Goal: Book appointment/travel/reservation

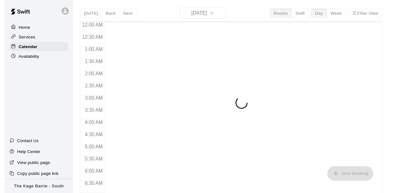
scroll to position [264, 0]
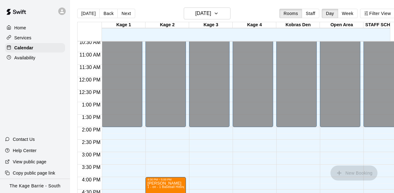
click at [160, 147] on div "12:00 AM – 2:00 PM Closed 4:00 PM – 5:00 PM [PERSON_NAME] 1 - on - 1 Baseball H…" at bounding box center [166, 77] width 41 height 599
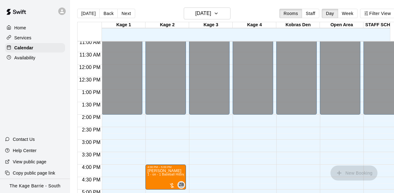
scroll to position [339, 0]
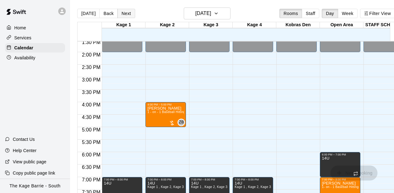
click at [129, 14] on button "Next" at bounding box center [126, 13] width 17 height 9
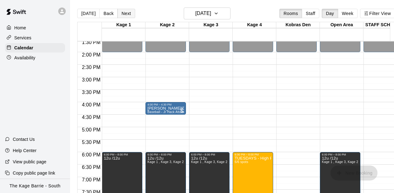
click at [127, 15] on button "Next" at bounding box center [126, 13] width 17 height 9
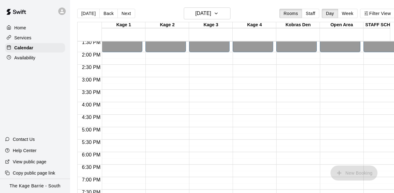
click at [143, 98] on div at bounding box center [123, 99] width 43 height 6
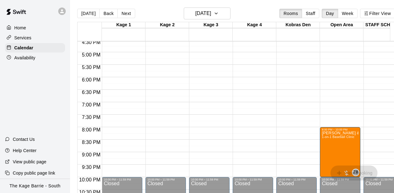
scroll to position [426, 0]
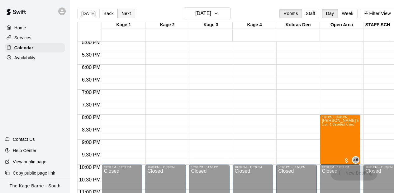
click at [127, 16] on button "Next" at bounding box center [126, 13] width 17 height 9
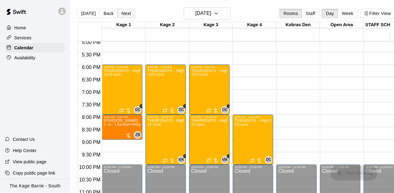
click at [127, 16] on button "Next" at bounding box center [126, 13] width 17 height 9
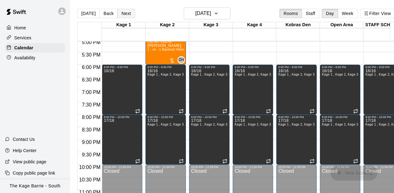
click at [127, 16] on button "Next" at bounding box center [126, 13] width 17 height 9
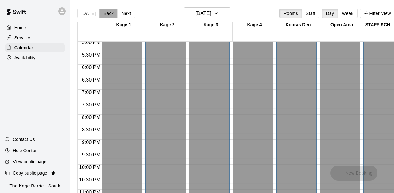
click at [109, 12] on button "Back" at bounding box center [108, 13] width 18 height 9
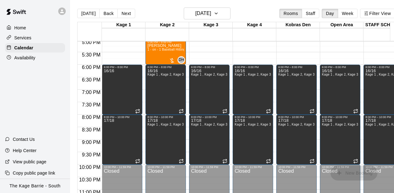
click at [146, 60] on div "5:00 PM – 6:00 PM [PERSON_NAME] 1 - on - 1 Baseball Hitting and Pitching Clinic…" at bounding box center [166, 52] width 41 height 25
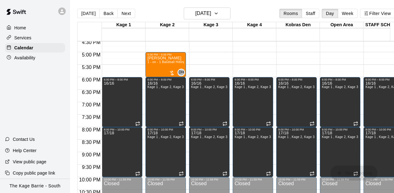
scroll to position [401, 0]
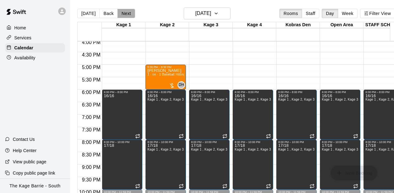
click at [127, 14] on button "Next" at bounding box center [126, 13] width 17 height 9
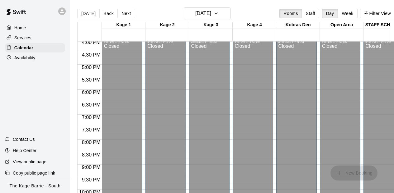
click at [146, 74] on div "4:00 PM – 11:59 PM Closed" at bounding box center [166, 139] width 41 height 199
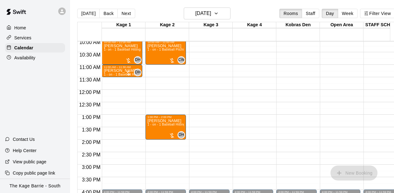
scroll to position [239, 0]
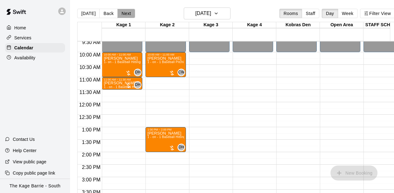
click at [125, 11] on button "Next" at bounding box center [126, 13] width 17 height 9
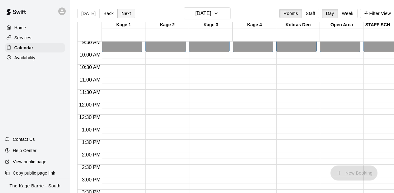
click at [123, 13] on button "Next" at bounding box center [126, 13] width 17 height 9
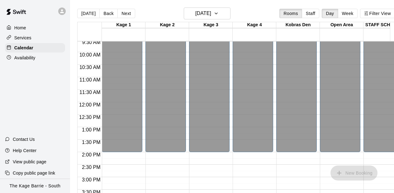
click at [144, 133] on div at bounding box center [123, 136] width 43 height 6
click at [147, 157] on div "12:00 AM – 2:00 PM Closed 7:00 PM – 8:00 PM 14U Kage 1 , Kage 2, Kage 3, Kage 4…" at bounding box center [166, 102] width 41 height 599
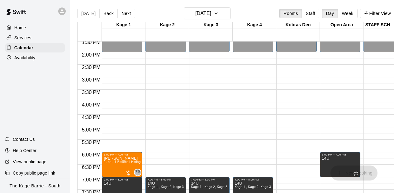
scroll to position [351, 0]
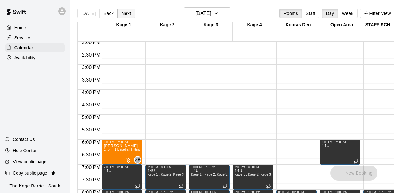
click at [124, 12] on button "Next" at bounding box center [126, 13] width 17 height 9
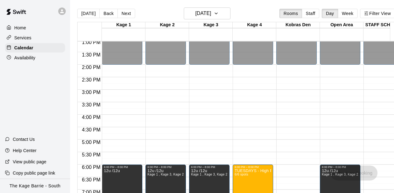
scroll to position [314, 0]
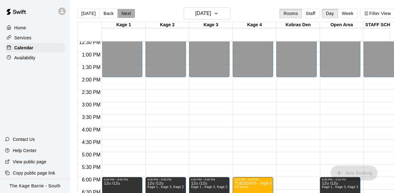
click at [125, 13] on button "Next" at bounding box center [126, 13] width 17 height 9
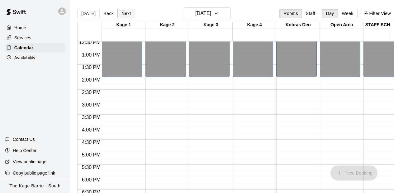
click at [125, 13] on button "Next" at bounding box center [126, 13] width 17 height 9
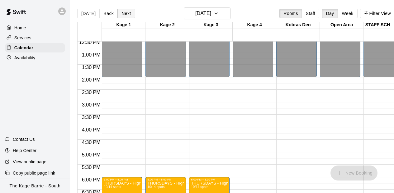
click at [125, 13] on button "Next" at bounding box center [126, 13] width 17 height 9
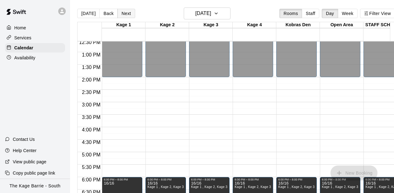
click at [125, 13] on button "Next" at bounding box center [126, 13] width 17 height 9
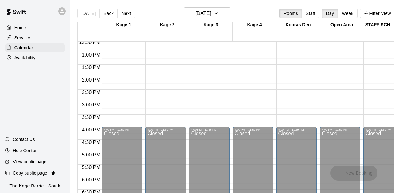
click at [142, 65] on div at bounding box center [124, 58] width 44 height 12
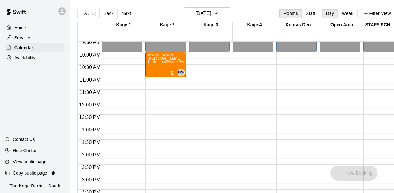
scroll to position [214, 0]
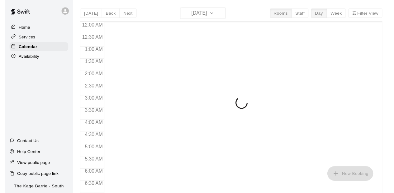
scroll to position [266, 0]
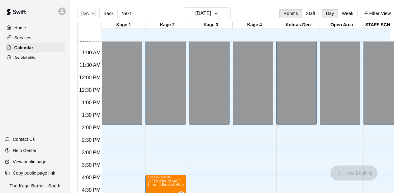
click at [162, 137] on div "12:00 AM – 2:00 PM Closed 4:00 PM – 5:00 PM [PERSON_NAME] 1 - on - 1 Baseball H…" at bounding box center [166, 75] width 41 height 599
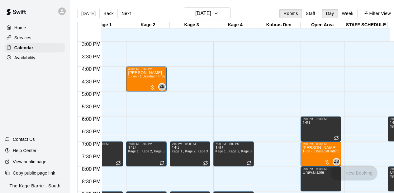
scroll to position [0, 0]
